Goal: Information Seeking & Learning: Learn about a topic

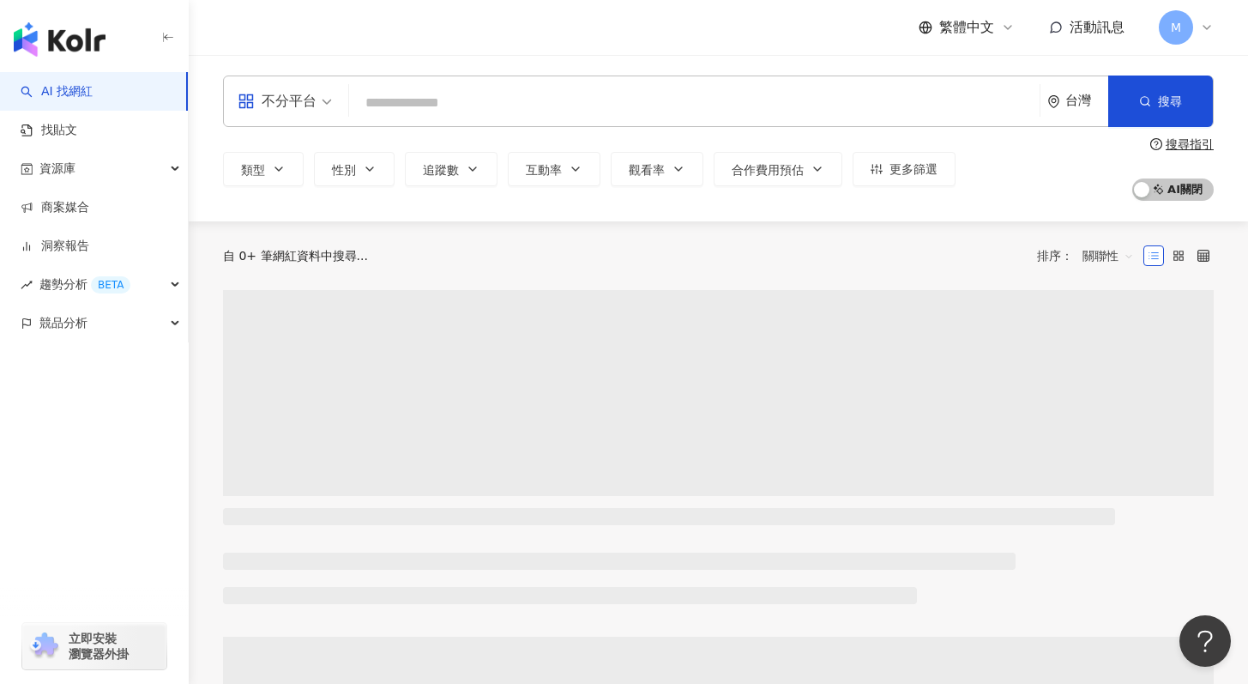
click at [707, 91] on input "search" at bounding box center [694, 103] width 677 height 33
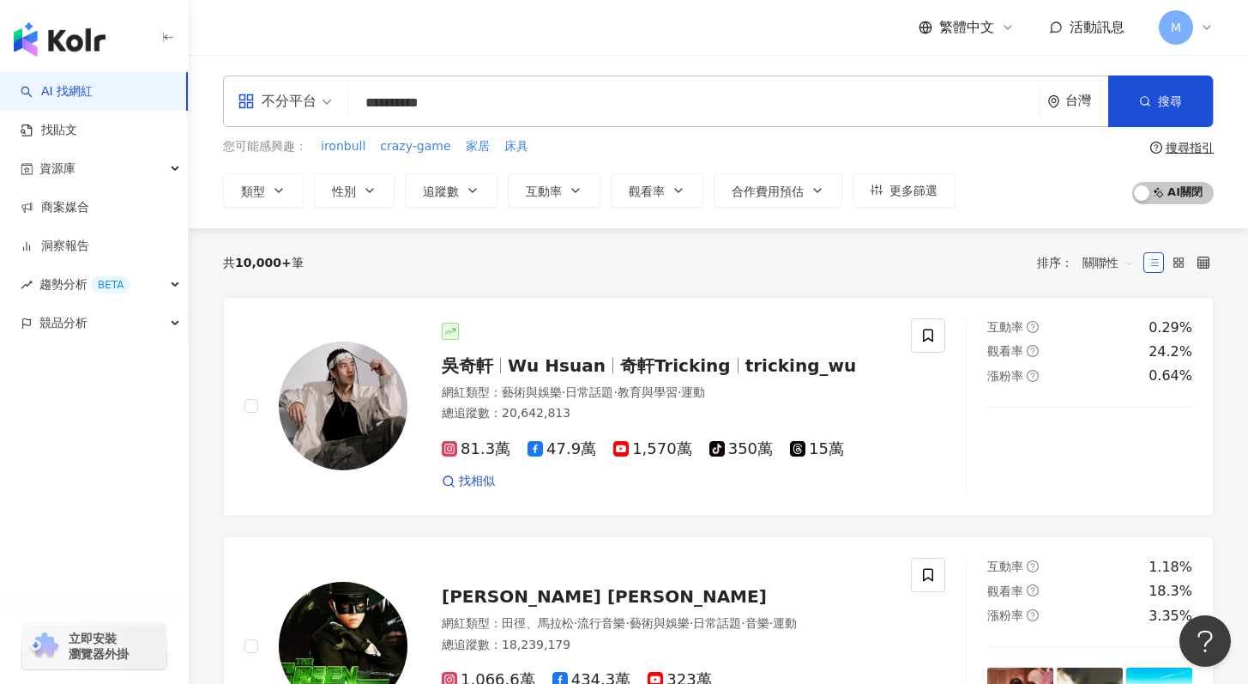
type input "**********"
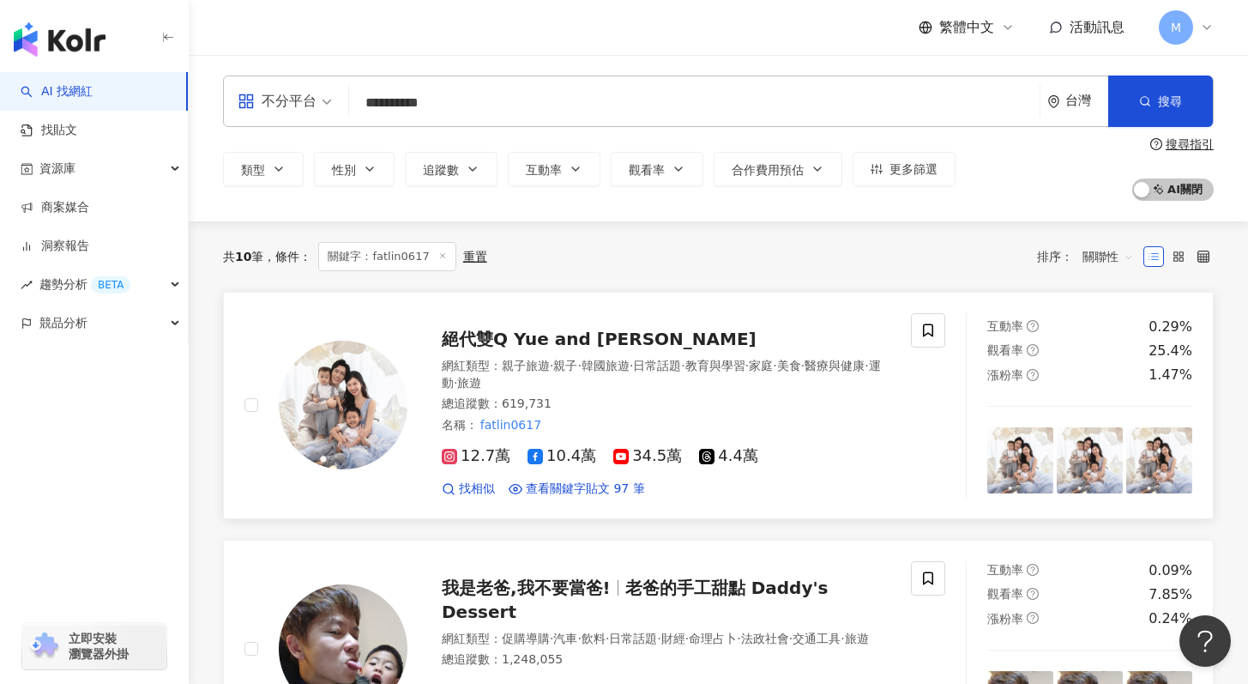
click at [603, 407] on div "總追蹤數 ： 619,731" at bounding box center [666, 403] width 449 height 17
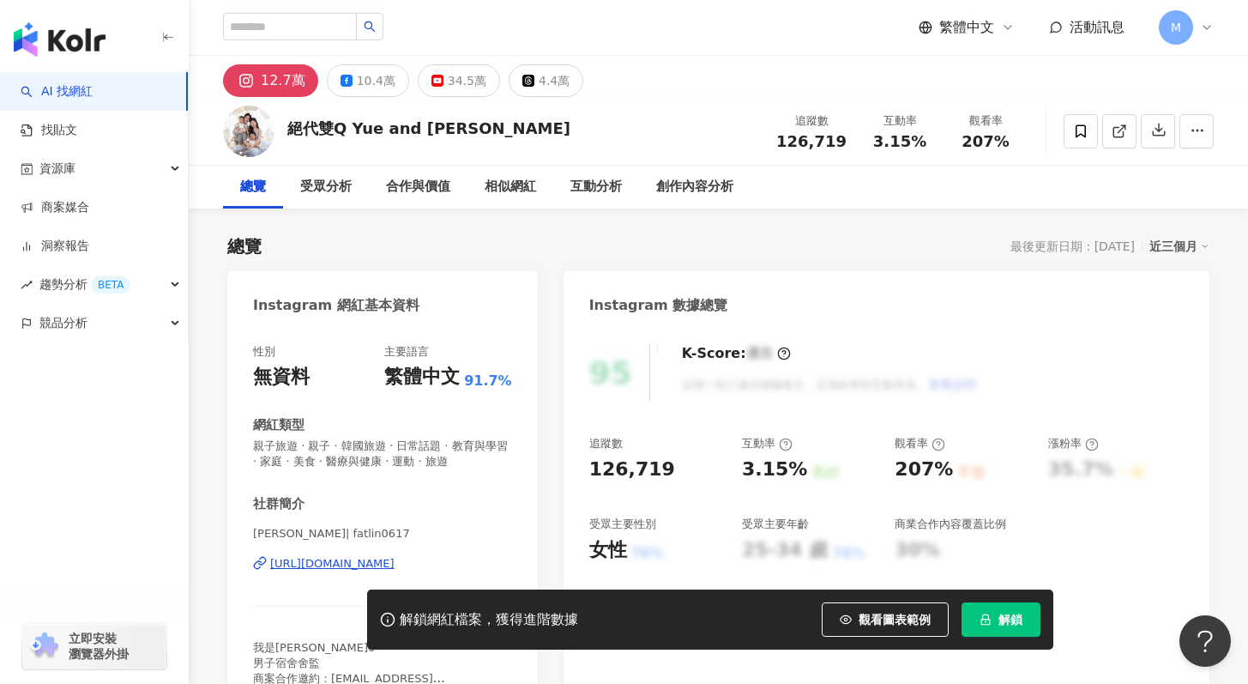
click at [1005, 625] on span "解鎖" at bounding box center [1010, 619] width 24 height 14
click at [374, 89] on div "10.4萬" at bounding box center [376, 81] width 39 height 24
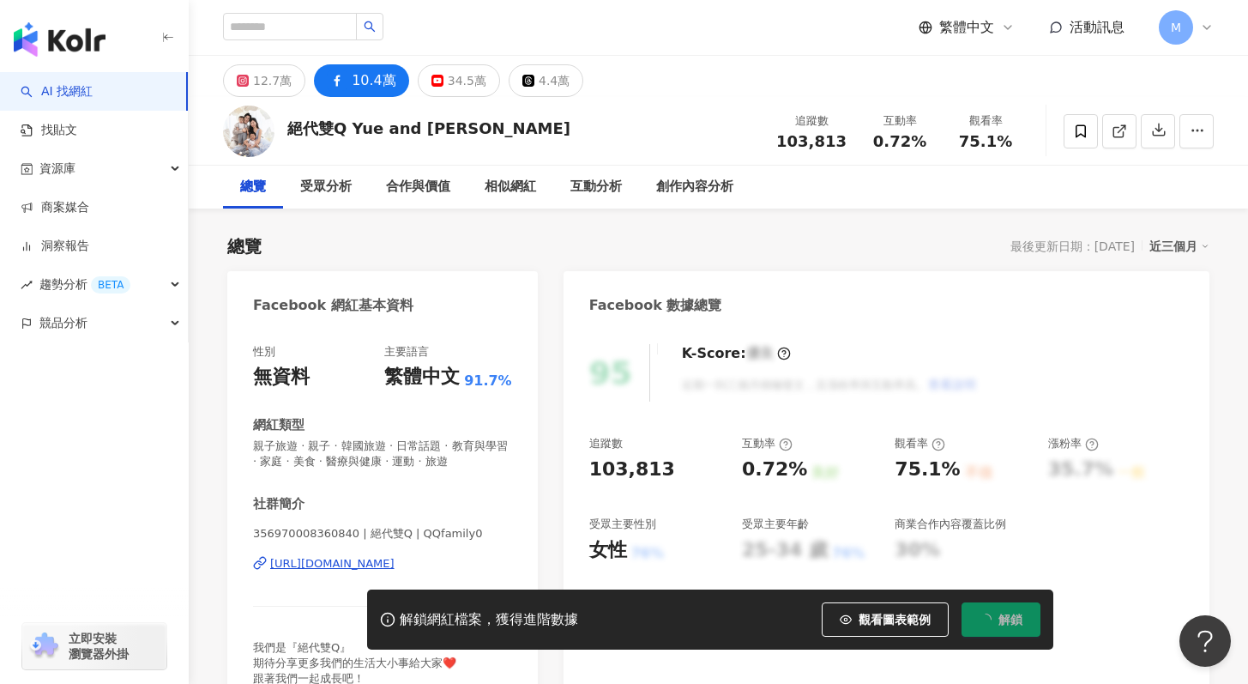
click at [395, 558] on div "https://www.facebook.com/356970008360840" at bounding box center [332, 563] width 124 height 15
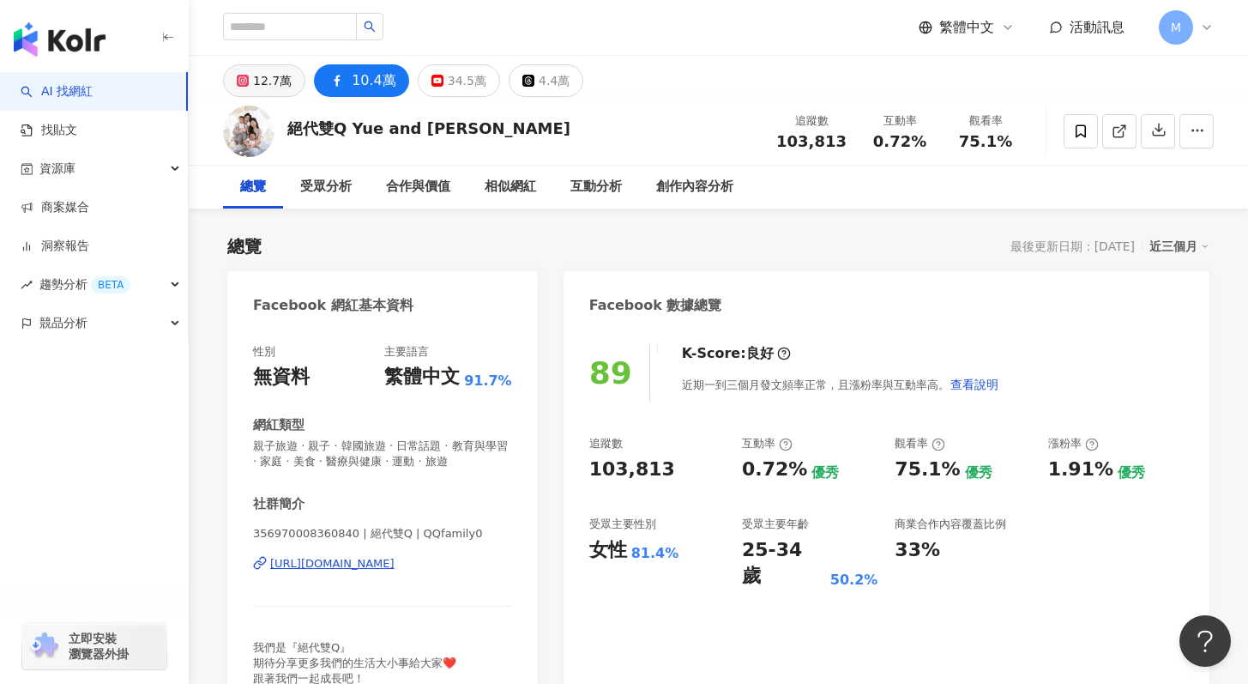
click at [262, 75] on div "12.7萬" at bounding box center [272, 81] width 39 height 24
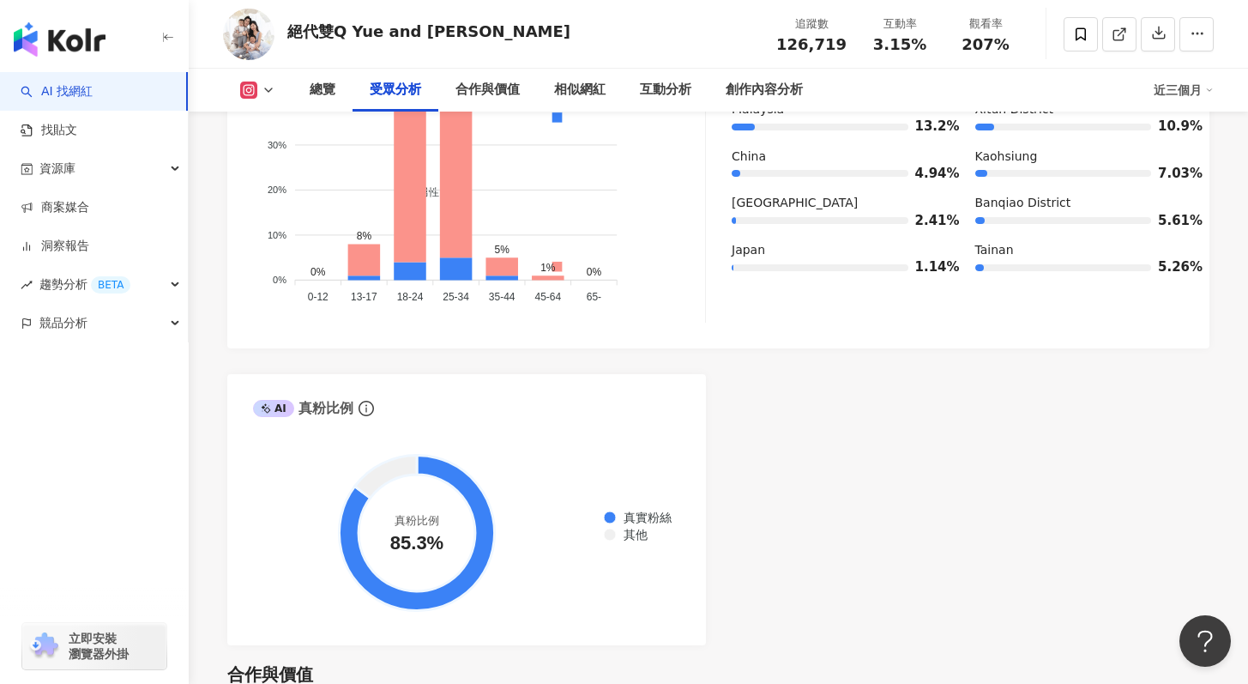
scroll to position [1503, 0]
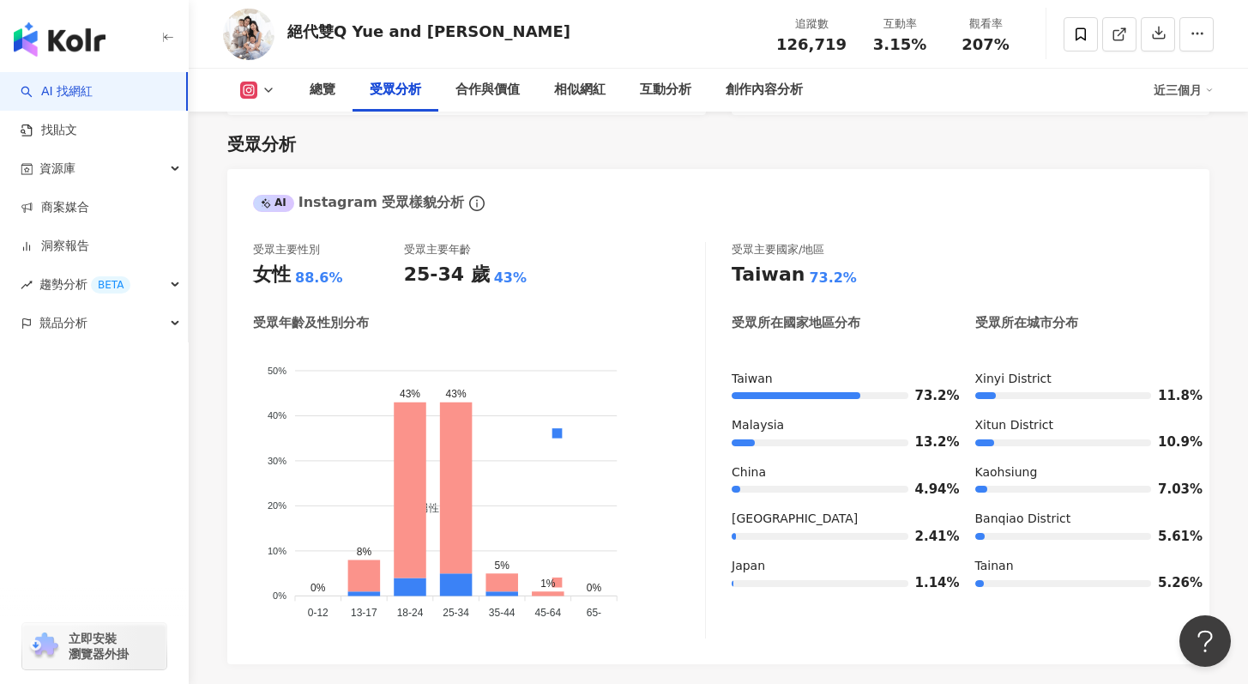
click at [271, 86] on icon at bounding box center [269, 90] width 14 height 14
click at [398, 372] on foreignobject "男性 女性" at bounding box center [479, 485] width 452 height 280
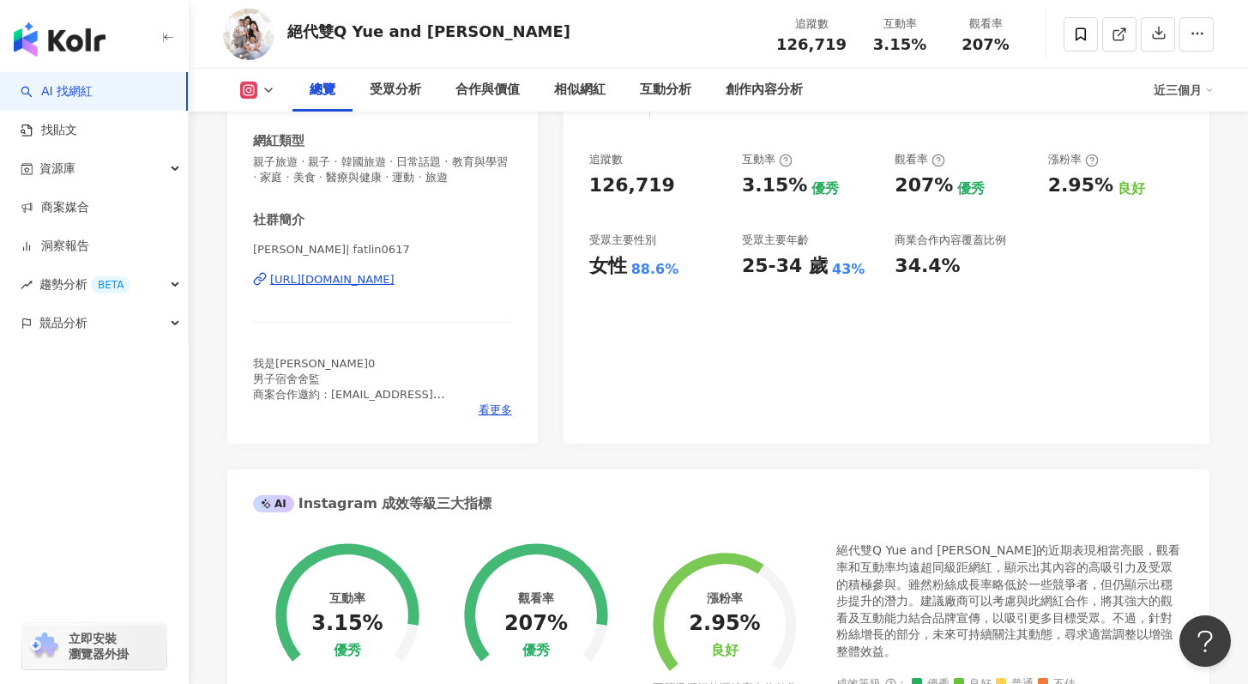
scroll to position [223, 0]
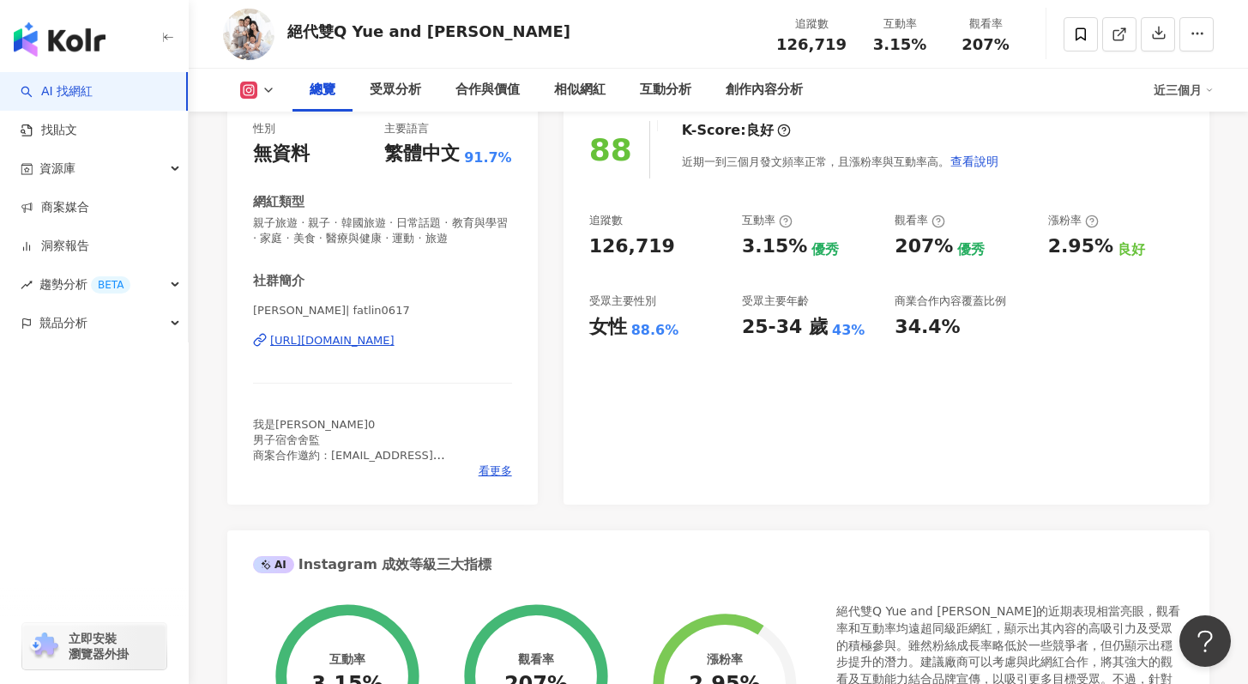
click at [260, 81] on button at bounding box center [257, 89] width 69 height 17
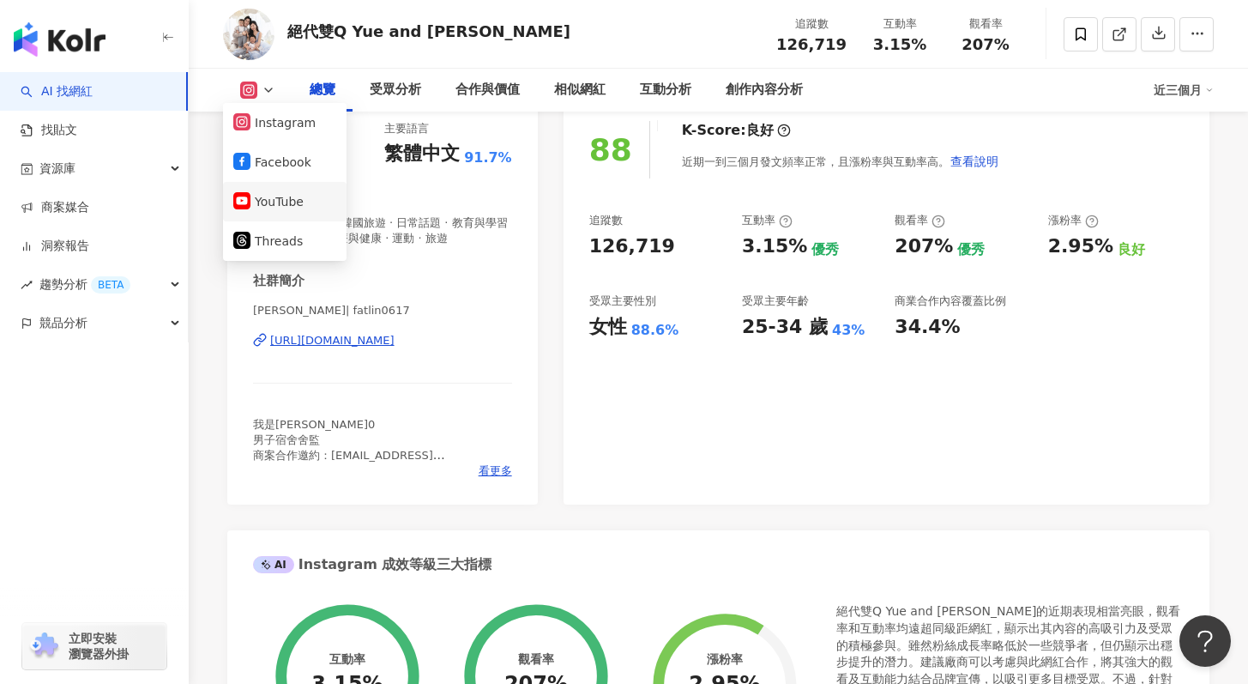
click at [298, 193] on button "YouTube" at bounding box center [284, 202] width 103 height 24
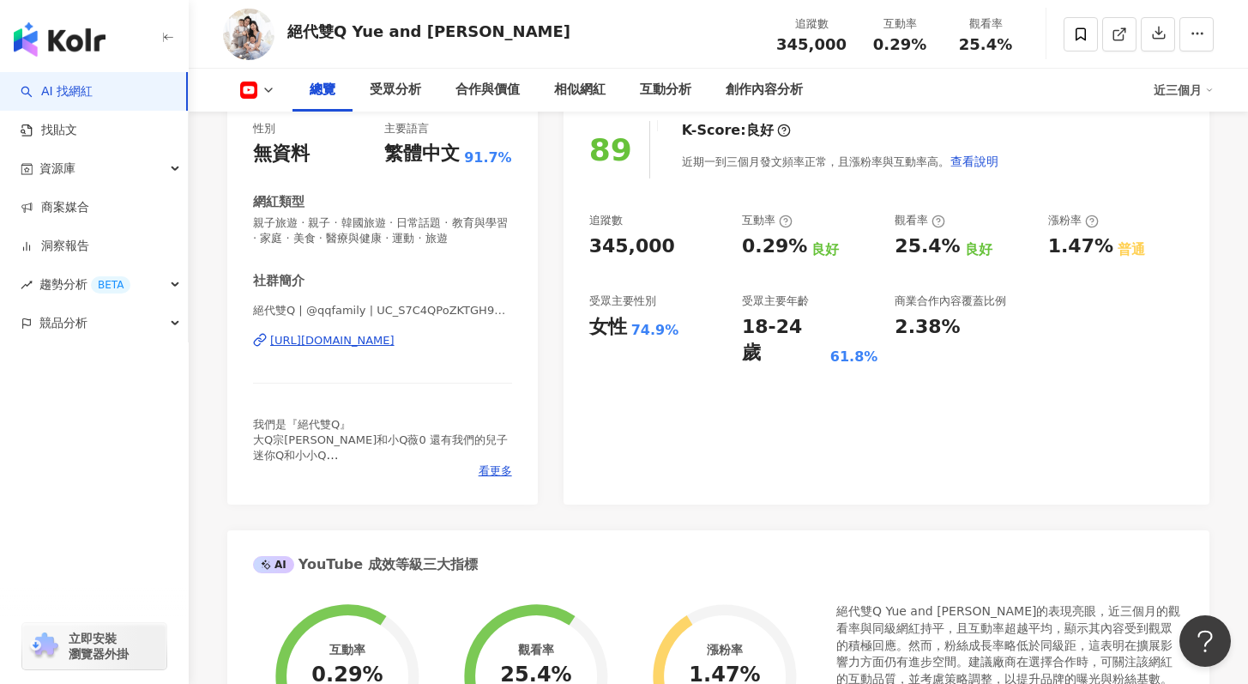
click at [280, 94] on button at bounding box center [257, 89] width 69 height 17
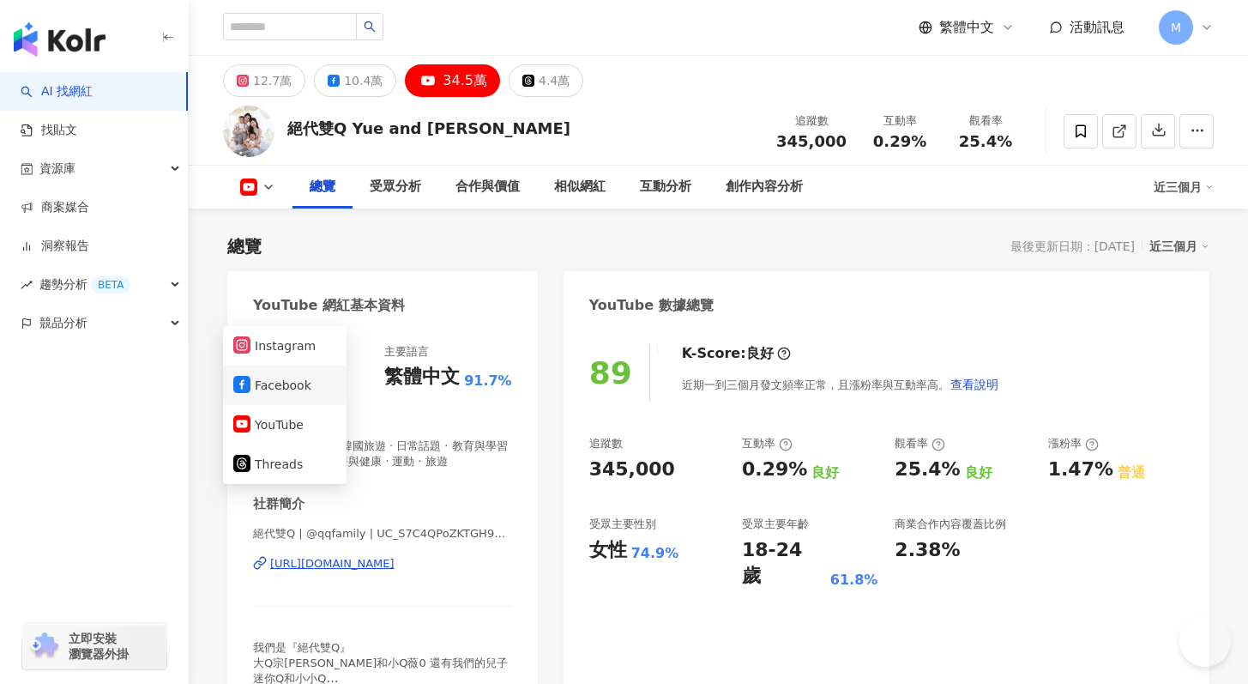
click at [290, 373] on button "Facebook" at bounding box center [284, 385] width 103 height 24
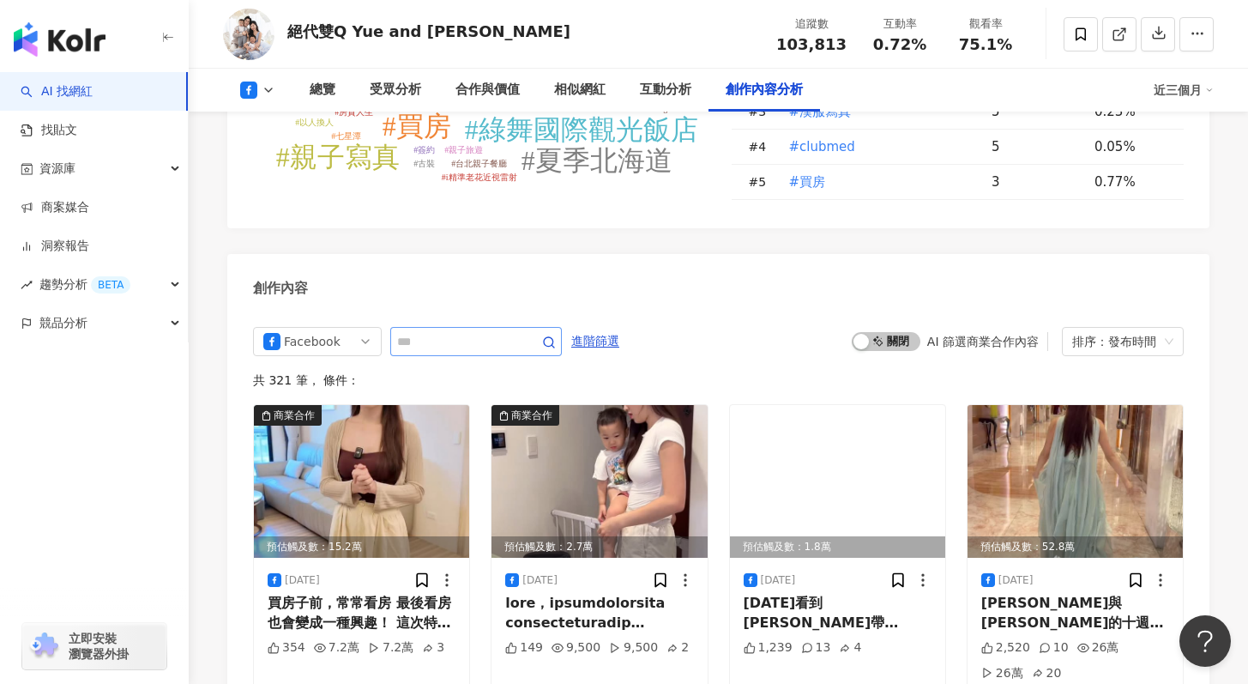
scroll to position [4532, 0]
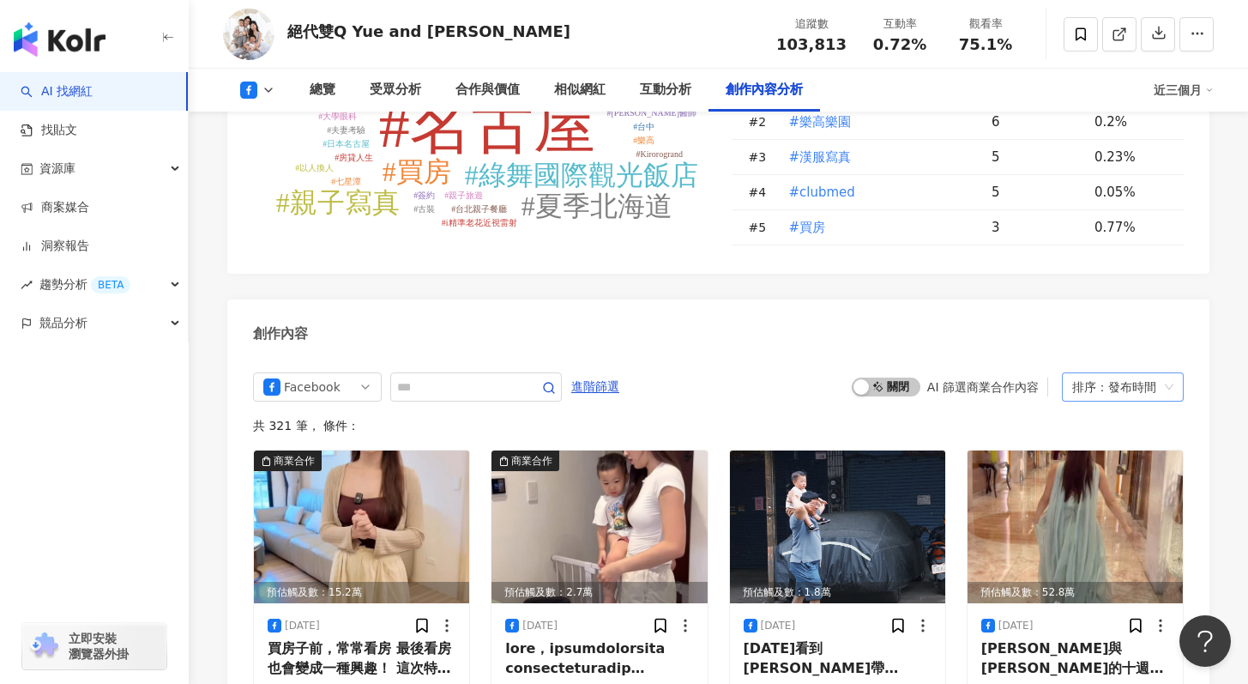
click at [1113, 373] on div "排序：發布時間" at bounding box center [1115, 386] width 86 height 27
click at [1127, 374] on div "觀看數" at bounding box center [1122, 379] width 94 height 19
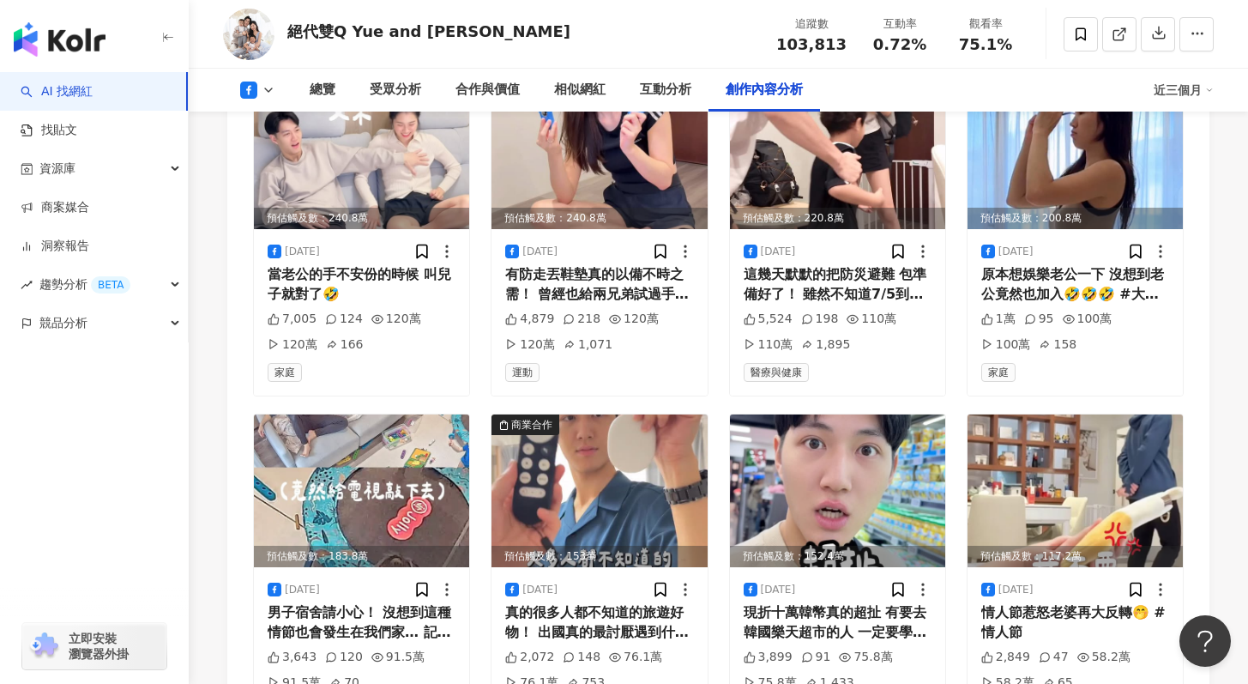
scroll to position [5464, 0]
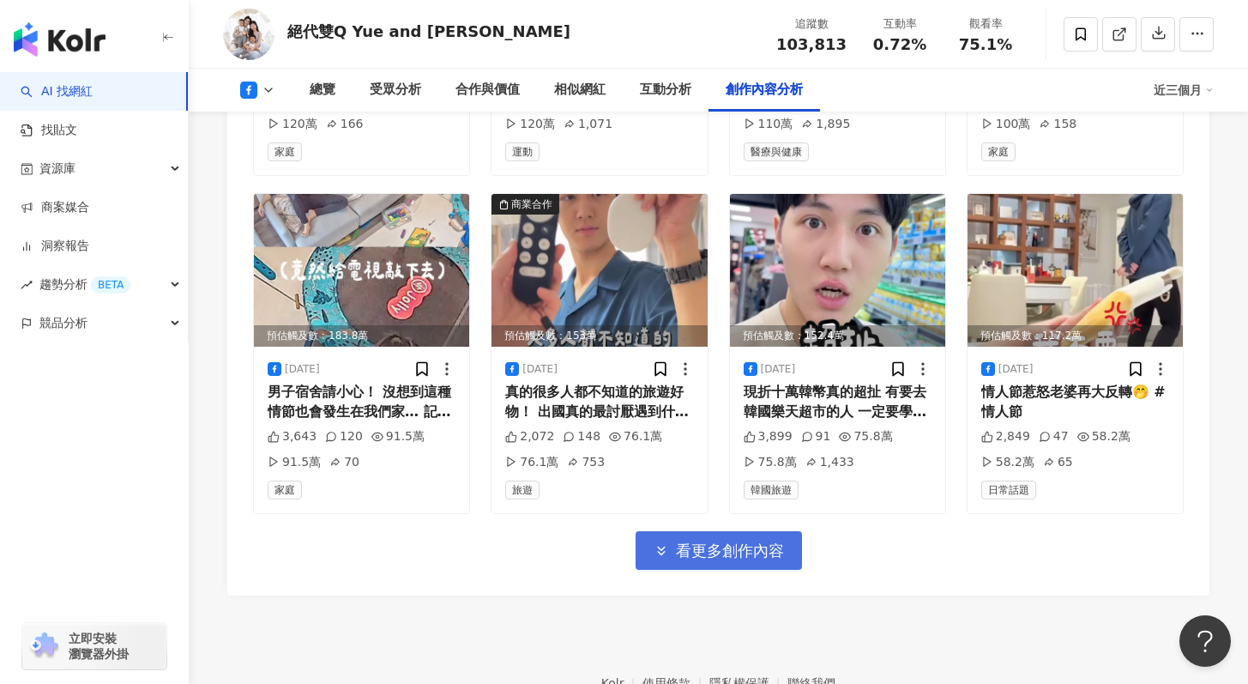
click at [743, 541] on span "看更多創作內容" at bounding box center [730, 550] width 108 height 19
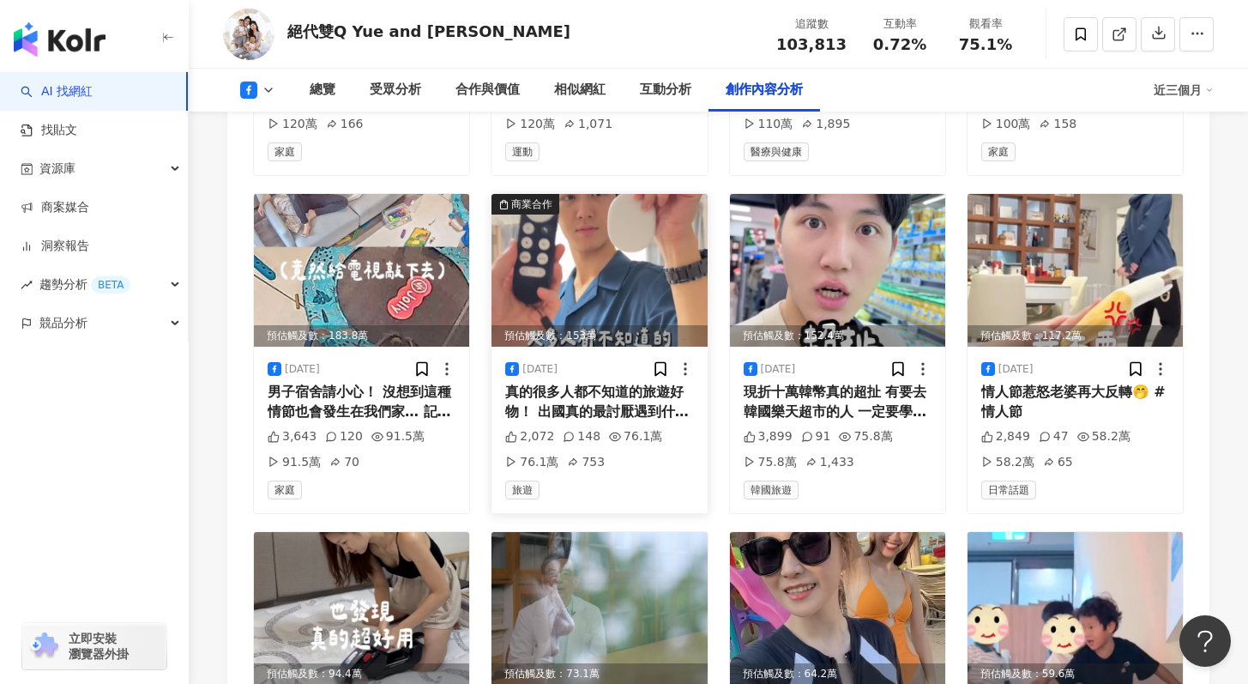
click at [593, 325] on div "預估觸及數：153萬" at bounding box center [598, 335] width 215 height 21
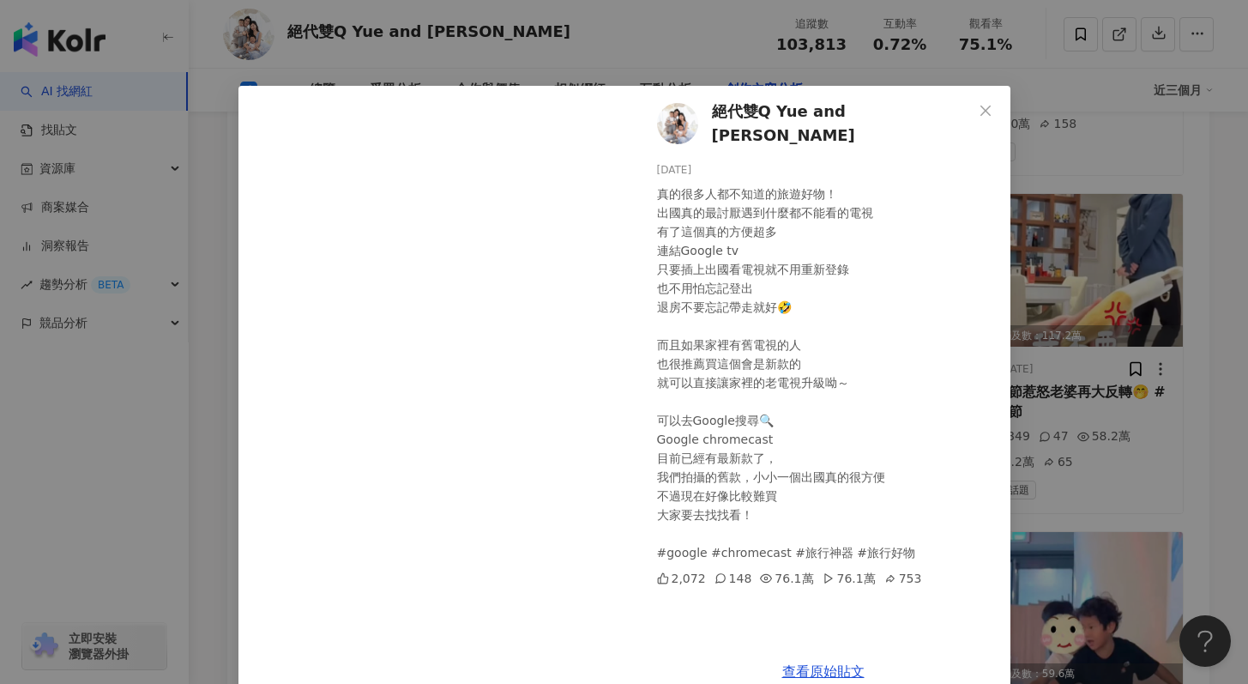
click at [618, 59] on div "絕代雙Q Yue and Wei 2025/7/6 真的很多人都不知道的旅遊好物！ 出國真的最討厭遇到什麼都不能看的電視 有了這個真的方便超多 連結Googl…" at bounding box center [624, 342] width 1248 height 684
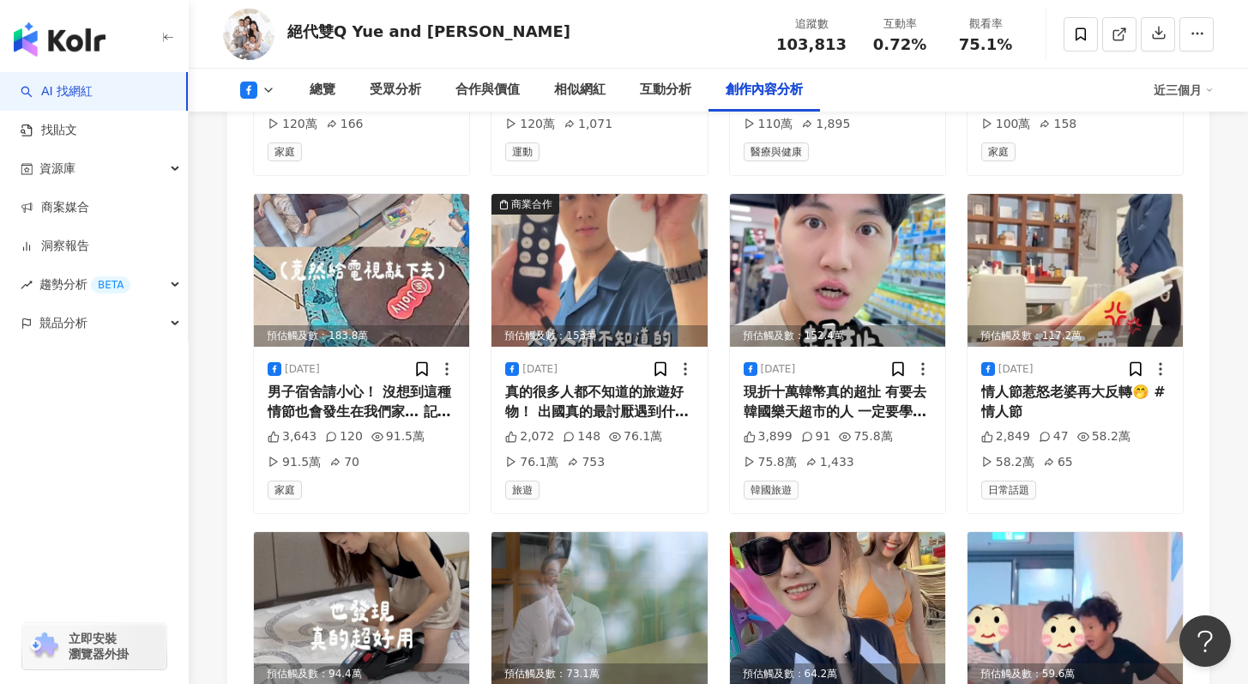
click at [255, 84] on icon at bounding box center [248, 89] width 17 height 17
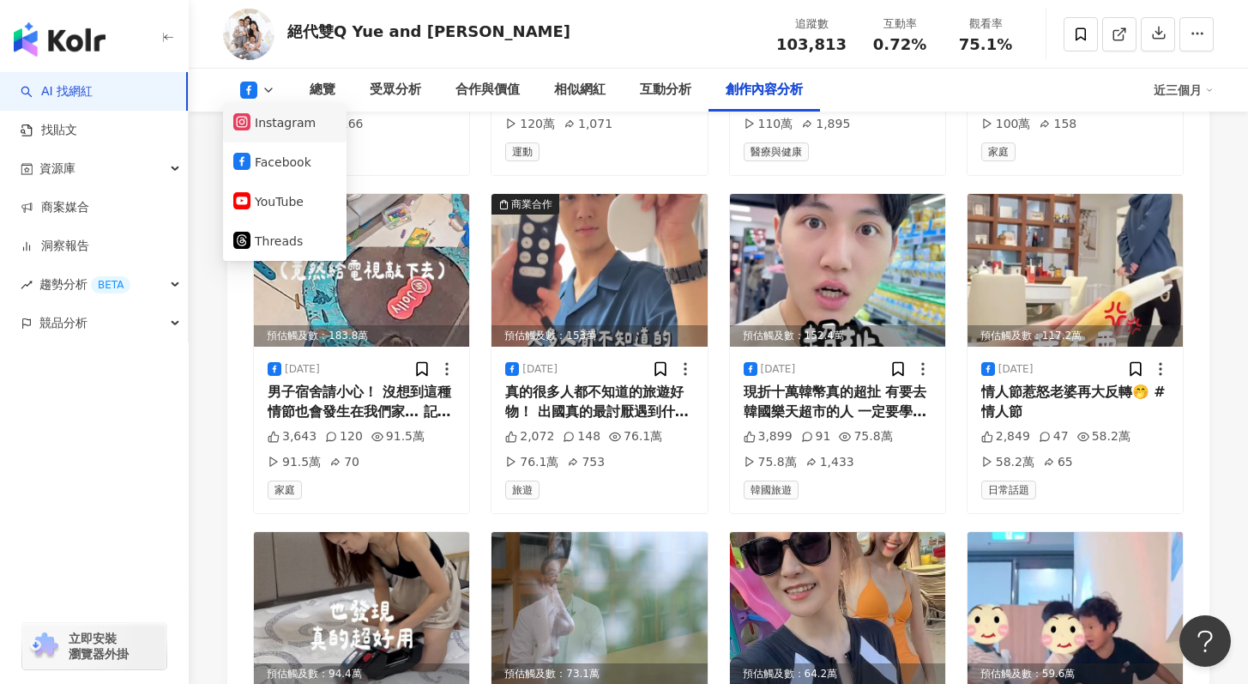
click at [282, 130] on button "Instagram" at bounding box center [284, 123] width 103 height 24
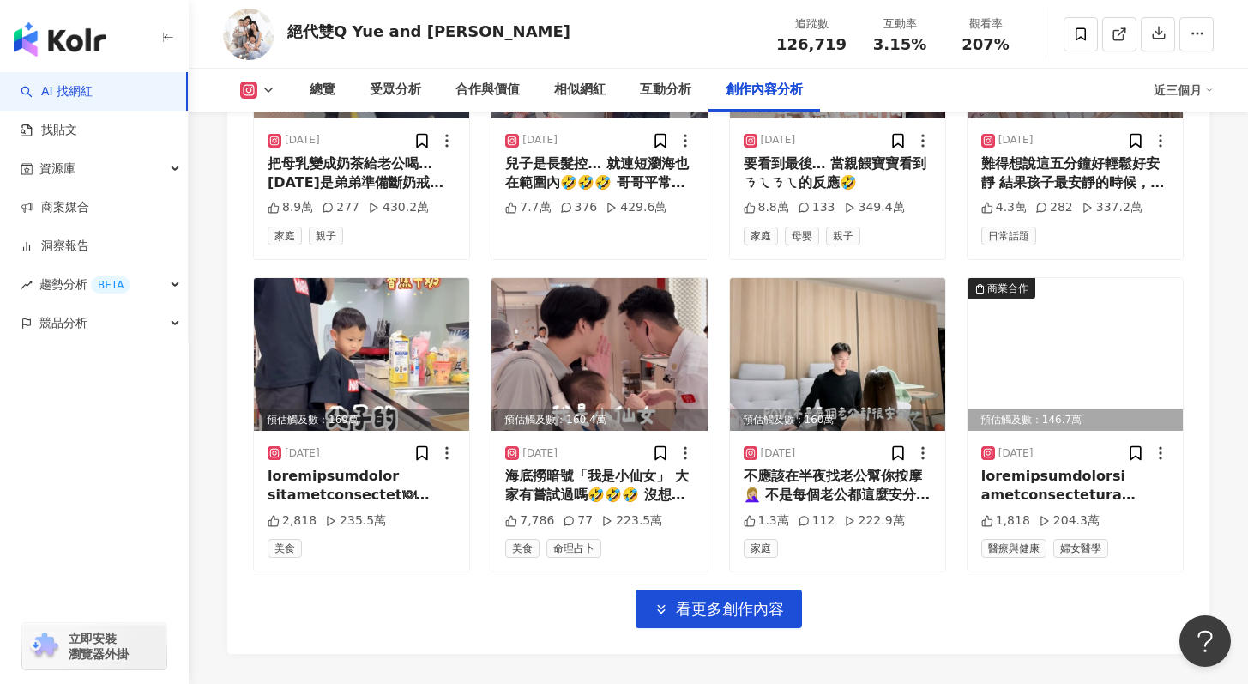
scroll to position [6046, 0]
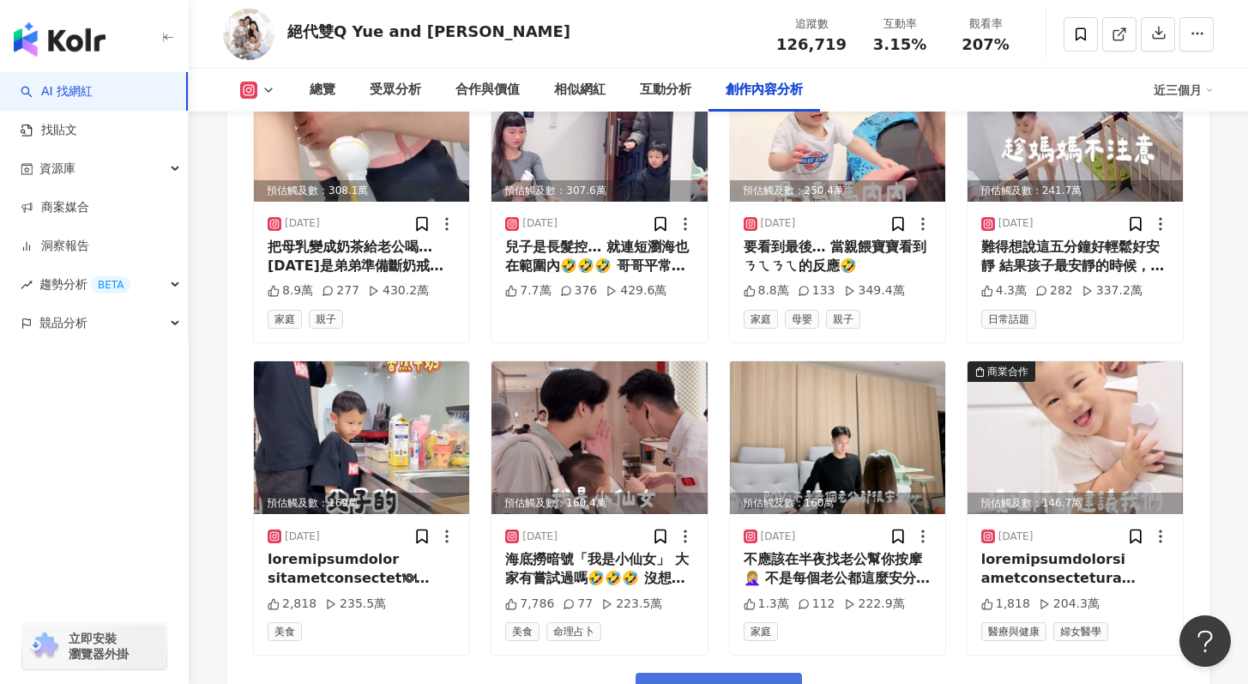
click at [708, 672] on button "看更多創作內容" at bounding box center [719, 691] width 166 height 39
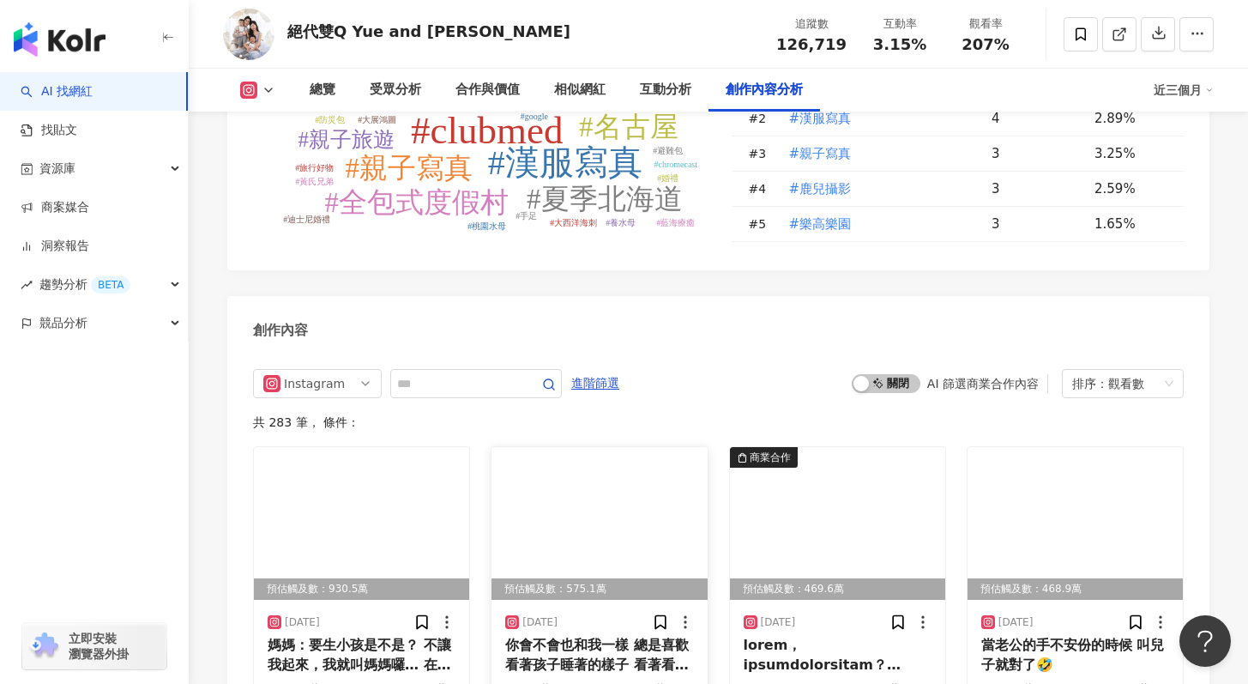
scroll to position [5329, 0]
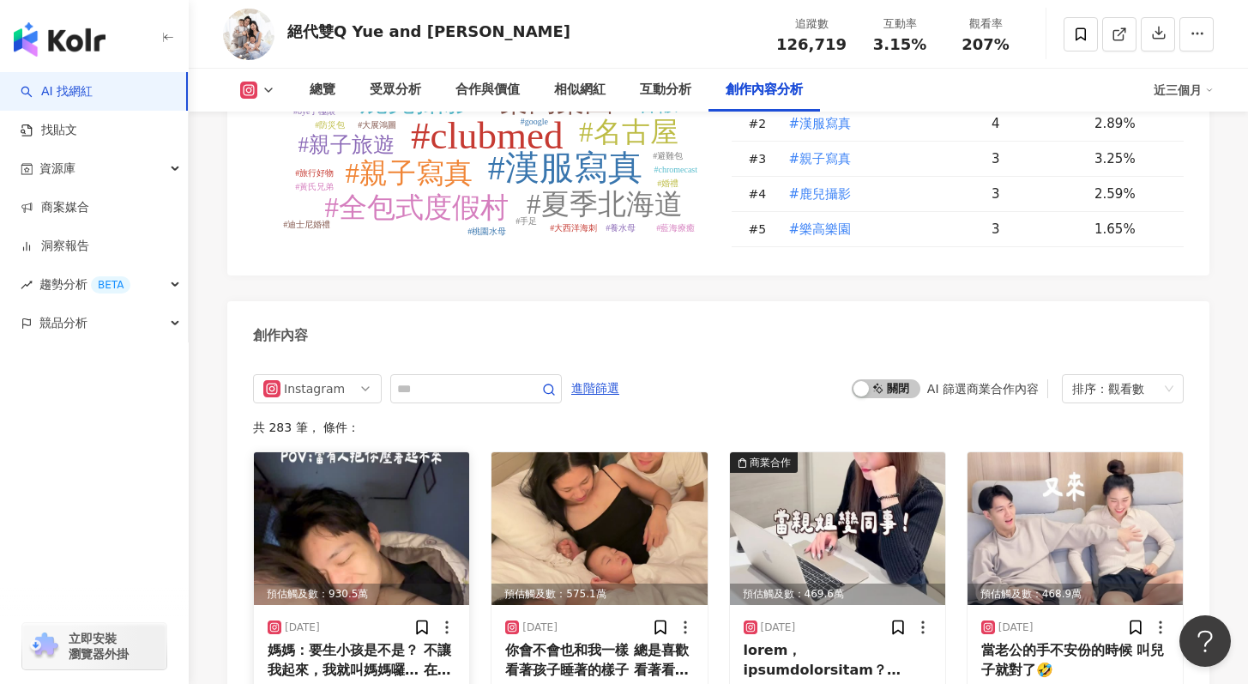
click at [380, 452] on img at bounding box center [361, 528] width 215 height 153
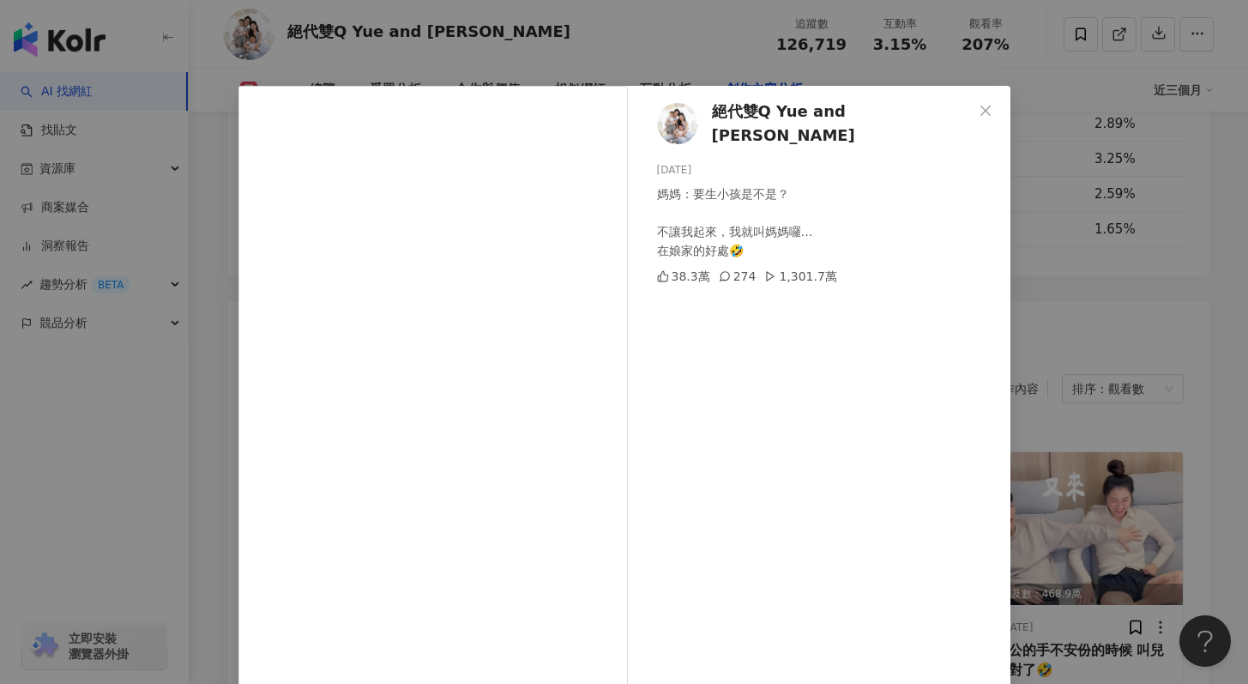
click at [1106, 150] on div "絕代雙Q Yue and Wei 2025/2/1 媽媽：要生小孩是不是？ 不讓我起來，我就叫媽媽囉… 在娘家的好處🤣 38.3萬 274 1,301.7萬 …" at bounding box center [624, 342] width 1248 height 684
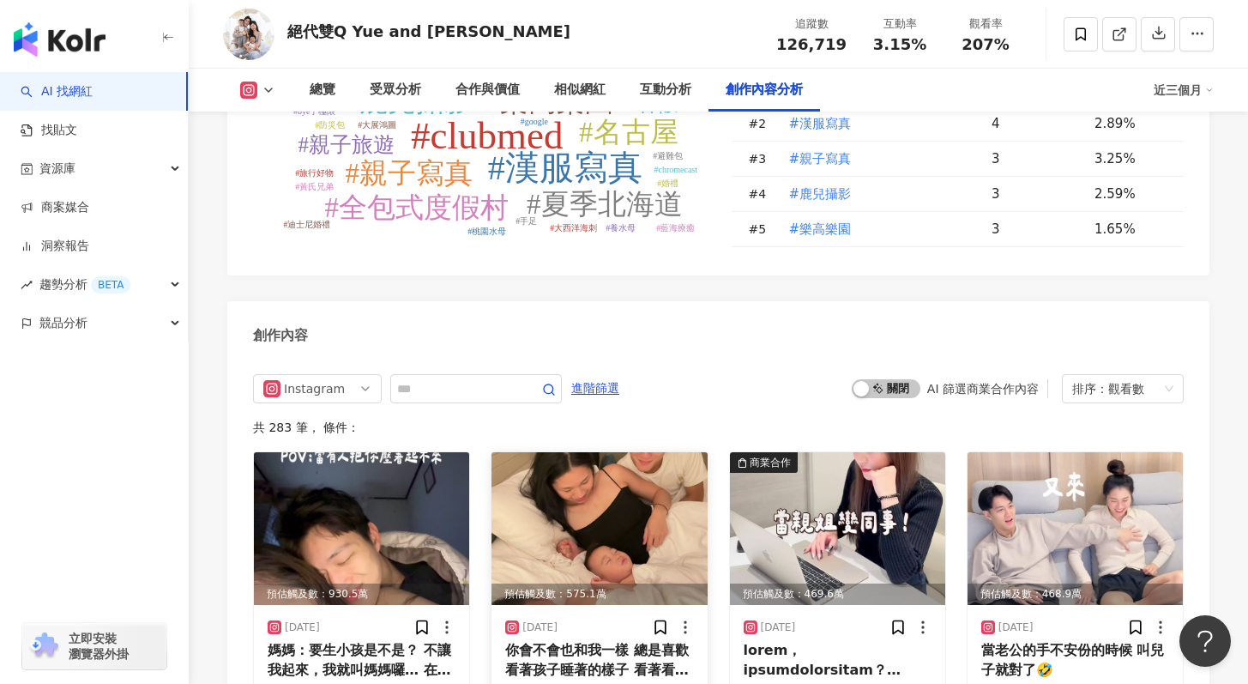
click at [650, 452] on img at bounding box center [598, 528] width 215 height 153
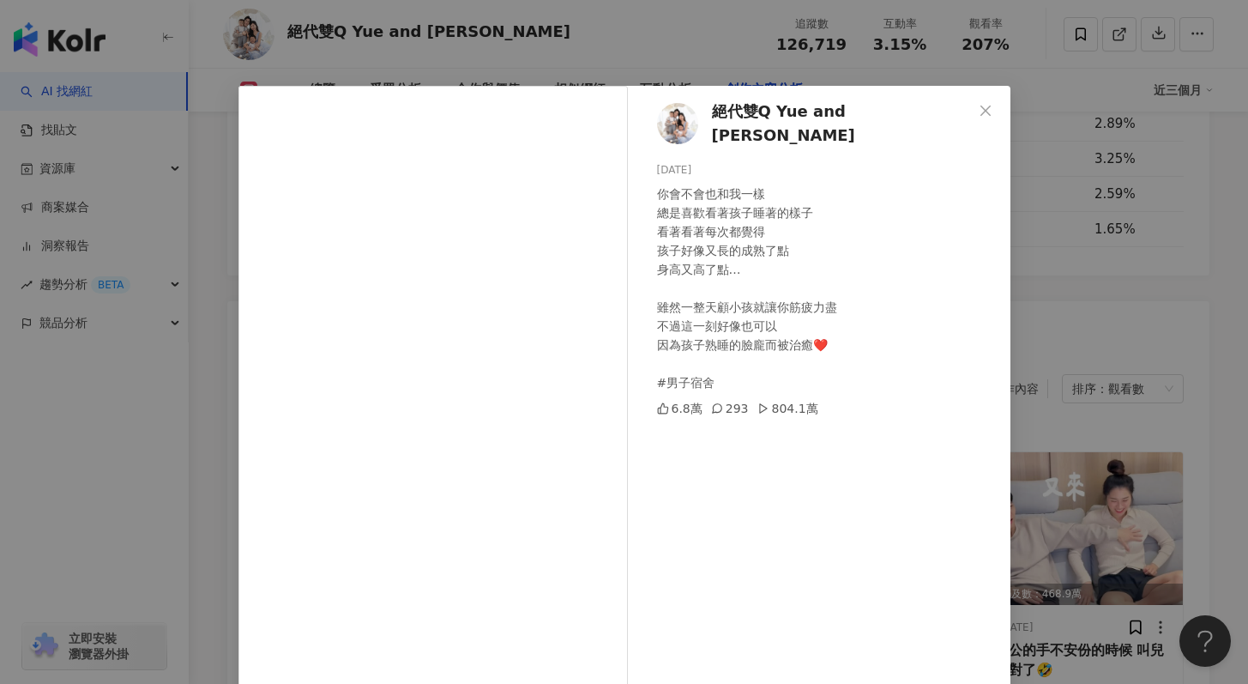
click at [1085, 217] on div "絕代雙Q Yue and Wei 2024/9/23 你會不會也和我一樣 總是喜歡看著孩子睡著的樣子 看著看著每次都覺得 孩子好像又長的成熟了點 身高又高了點…" at bounding box center [624, 342] width 1248 height 684
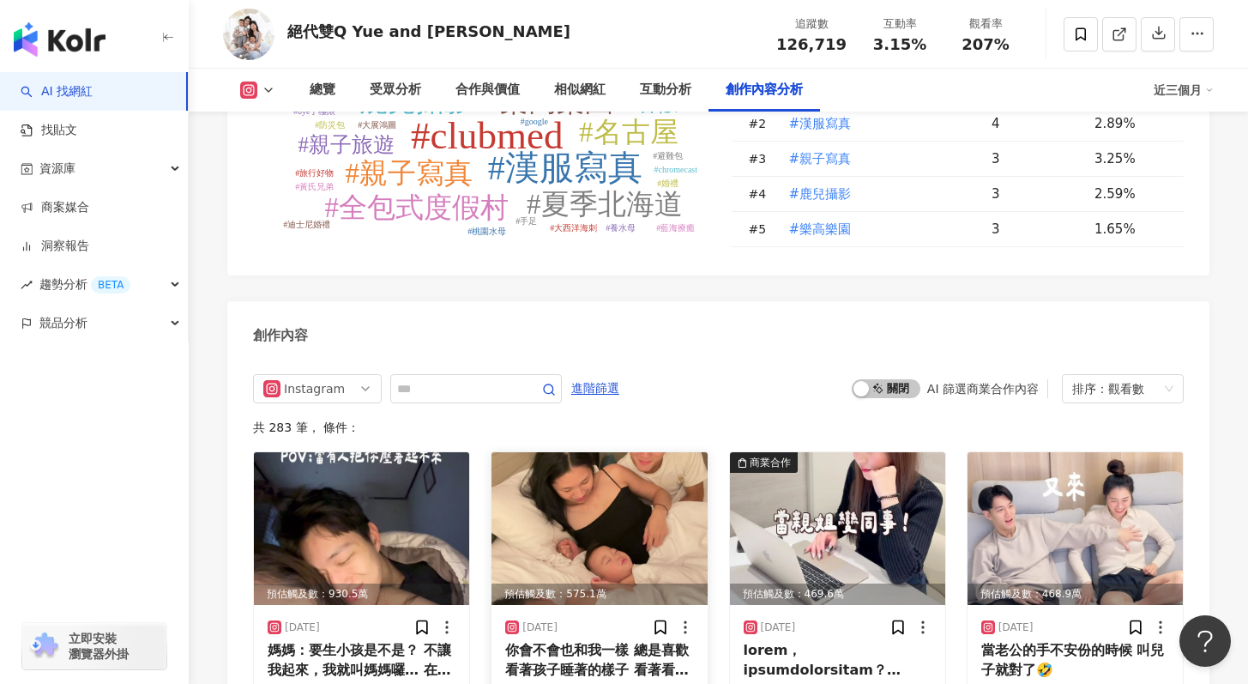
click at [603, 452] on img at bounding box center [598, 528] width 215 height 153
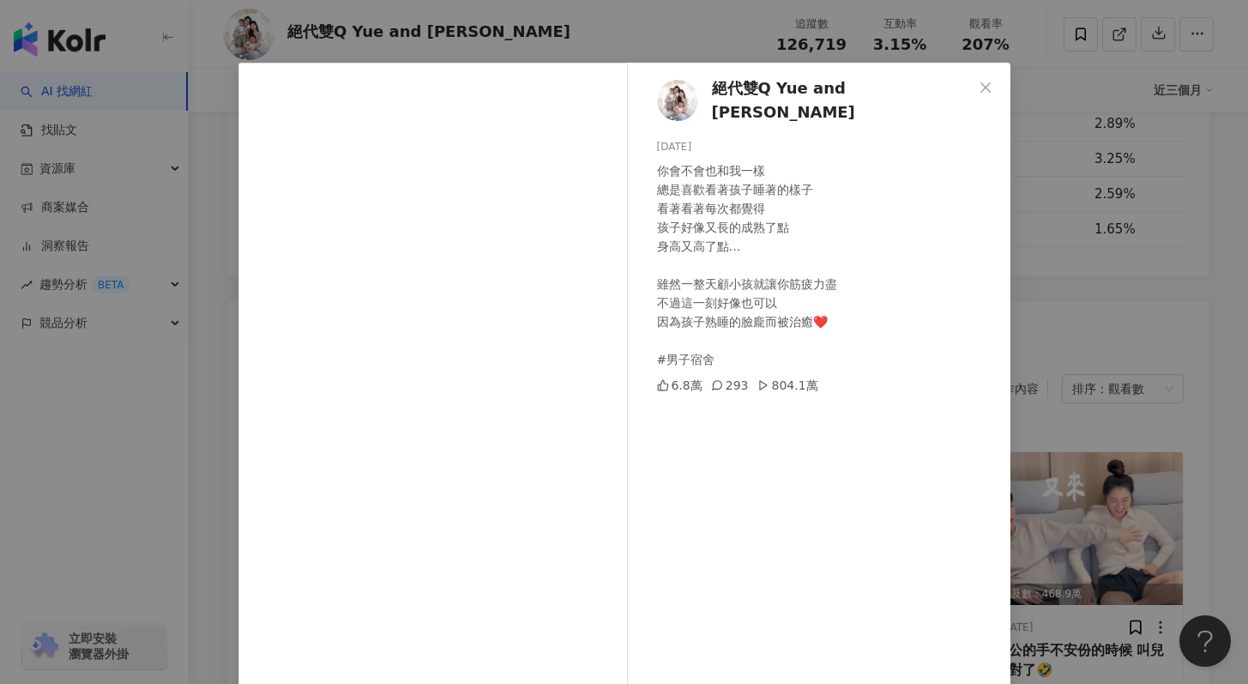
scroll to position [86, 0]
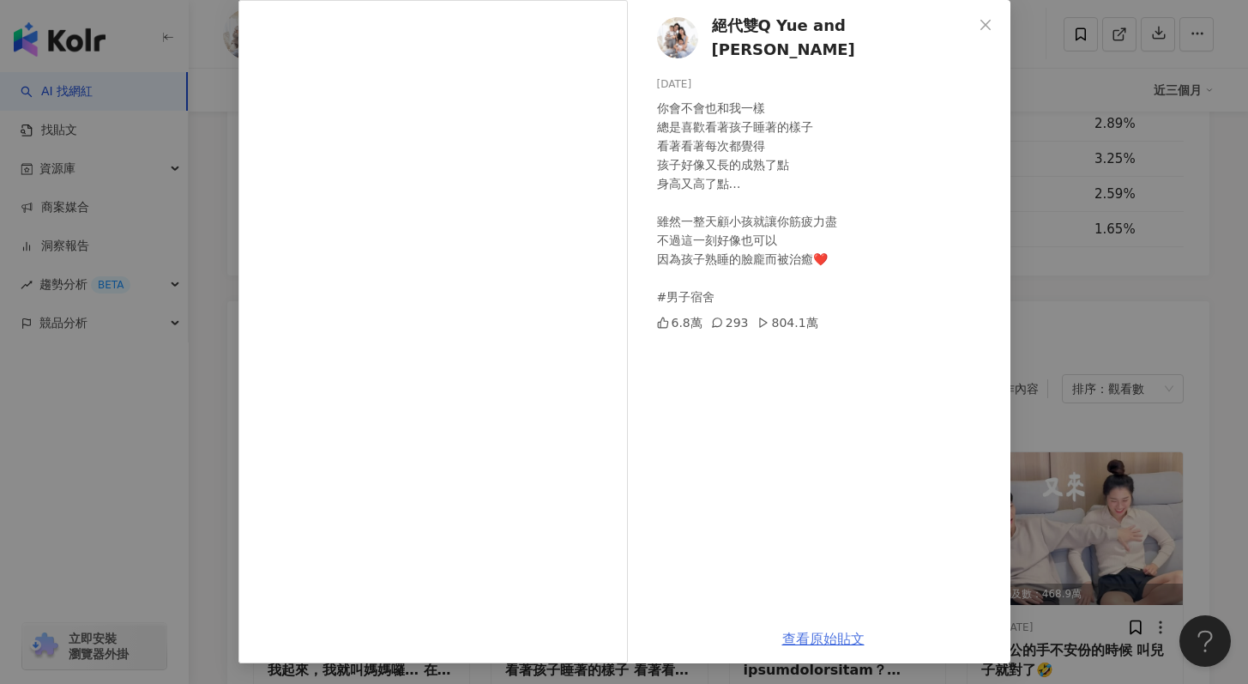
click at [803, 631] on link "查看原始貼文" at bounding box center [823, 638] width 82 height 16
